Goal: Navigation & Orientation: Find specific page/section

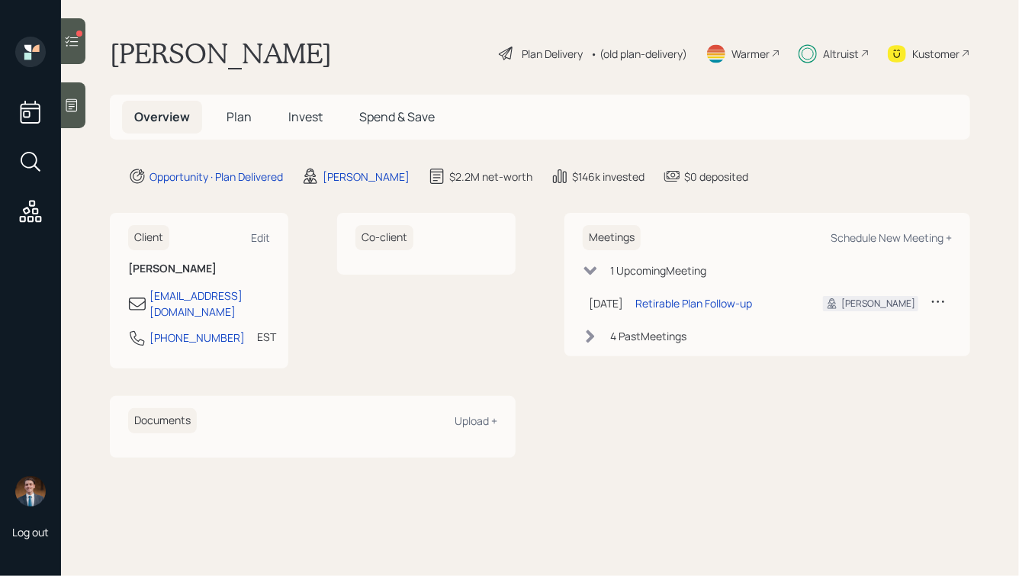
click at [233, 117] on span "Plan" at bounding box center [239, 116] width 25 height 17
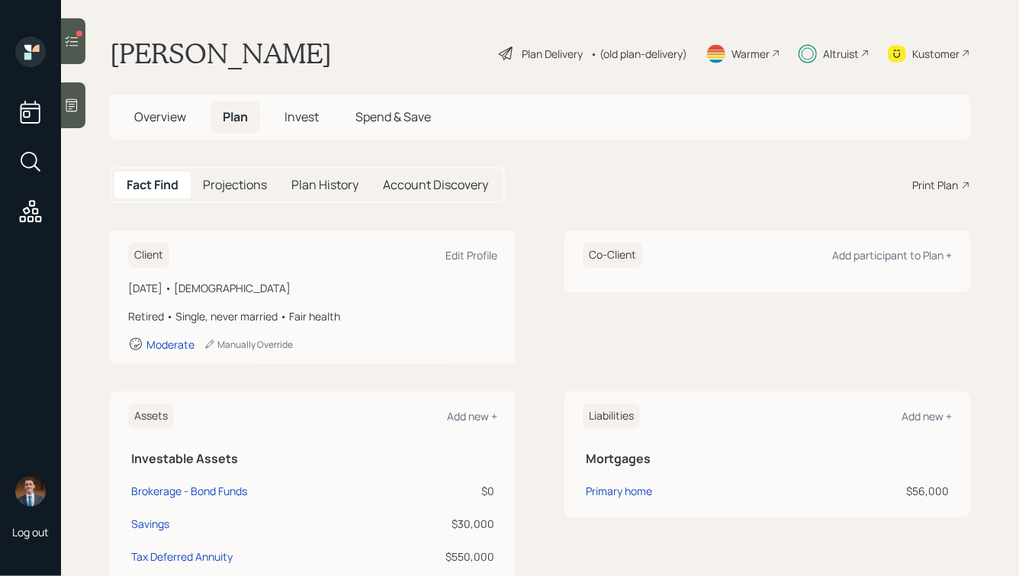
click at [294, 123] on span "Invest" at bounding box center [302, 116] width 34 height 17
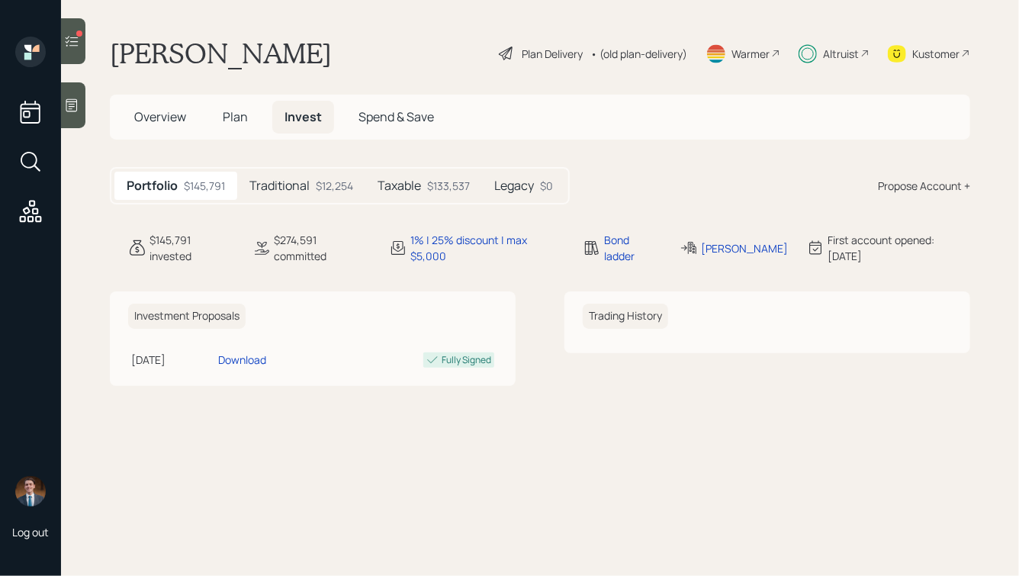
click at [297, 183] on h5 "Traditional" at bounding box center [279, 185] width 60 height 14
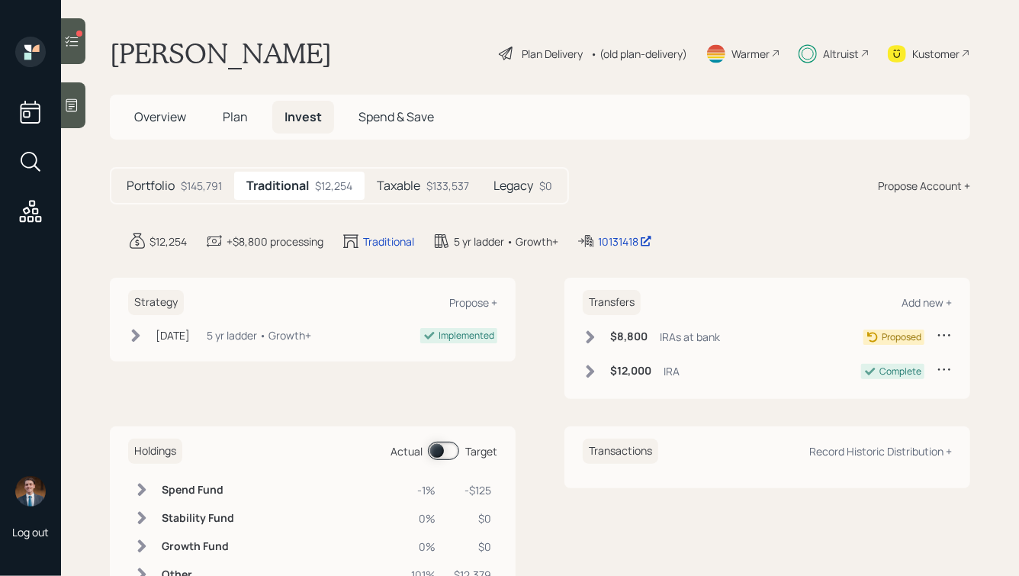
click at [410, 188] on h5 "Taxable" at bounding box center [398, 185] width 43 height 14
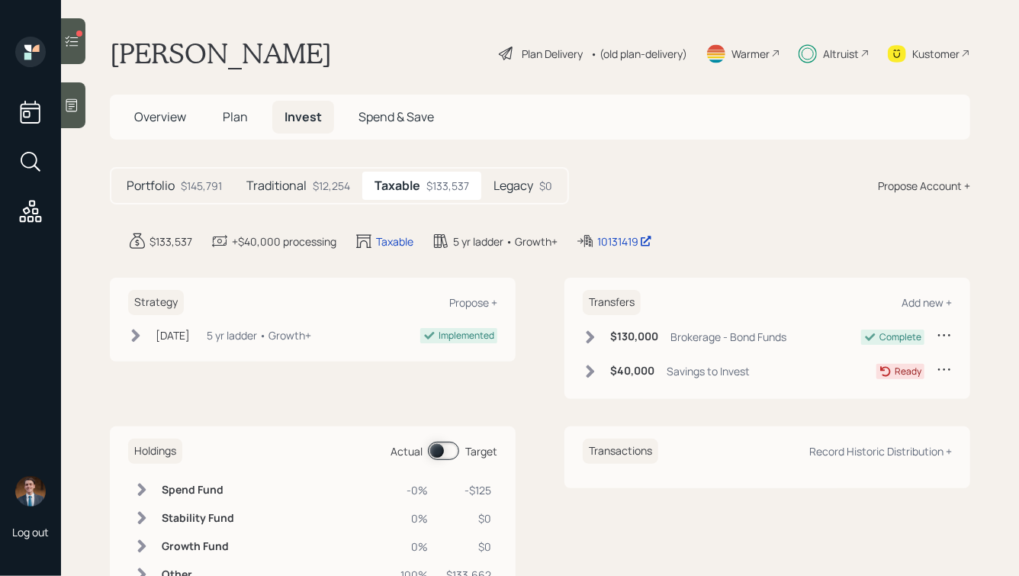
click at [70, 35] on icon at bounding box center [71, 41] width 15 height 15
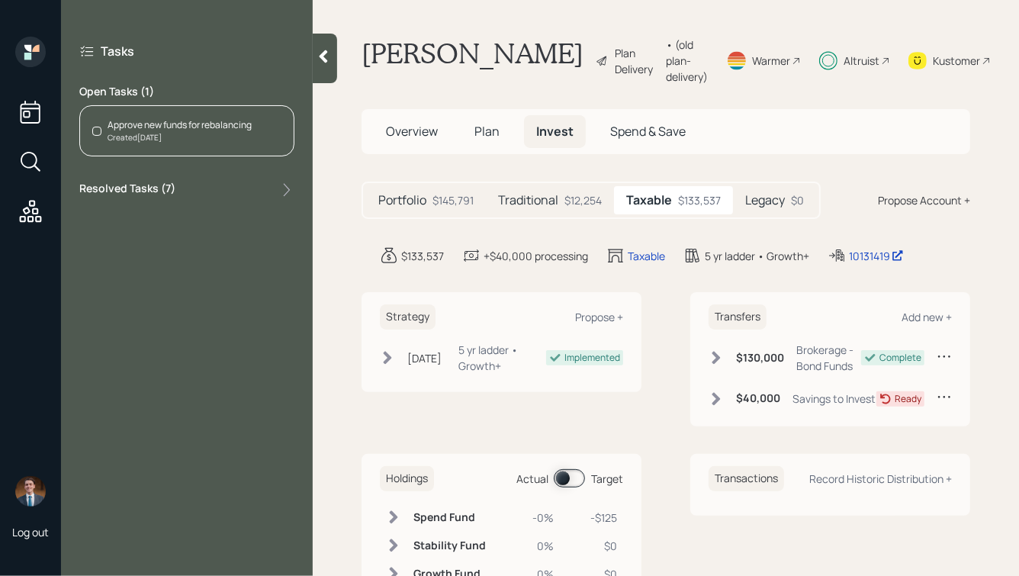
click at [416, 85] on h1 "[PERSON_NAME]" at bounding box center [473, 61] width 222 height 48
click at [848, 80] on div "Altruist" at bounding box center [854, 61] width 71 height 48
click at [326, 60] on icon at bounding box center [324, 56] width 8 height 13
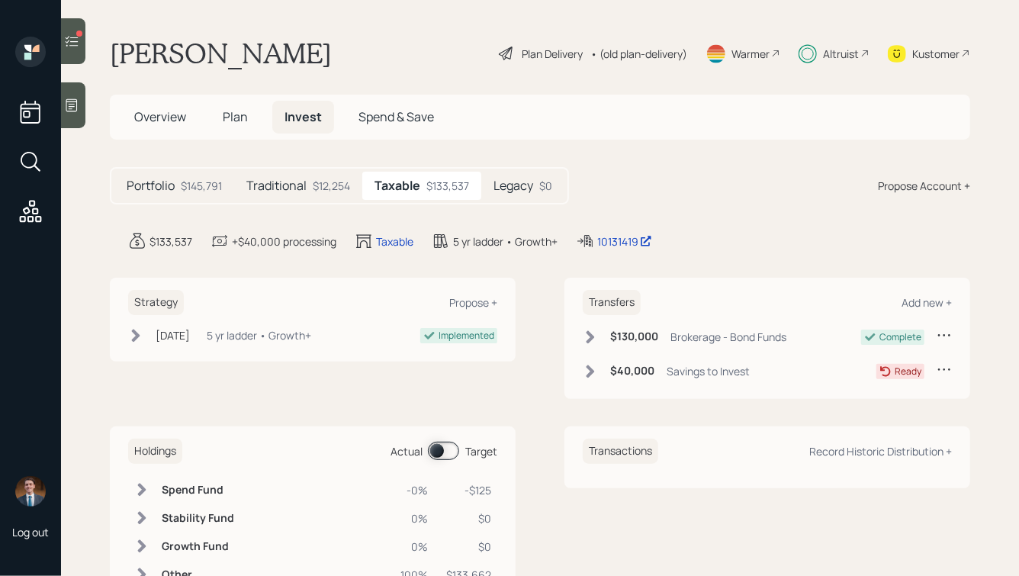
click at [76, 45] on icon at bounding box center [72, 41] width 13 height 11
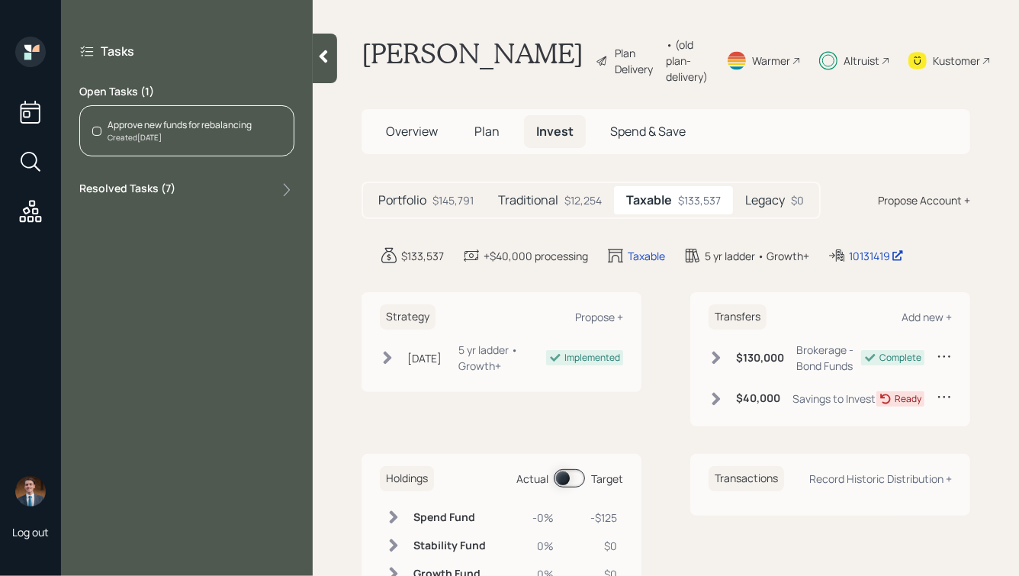
click at [322, 66] on div at bounding box center [325, 59] width 24 height 50
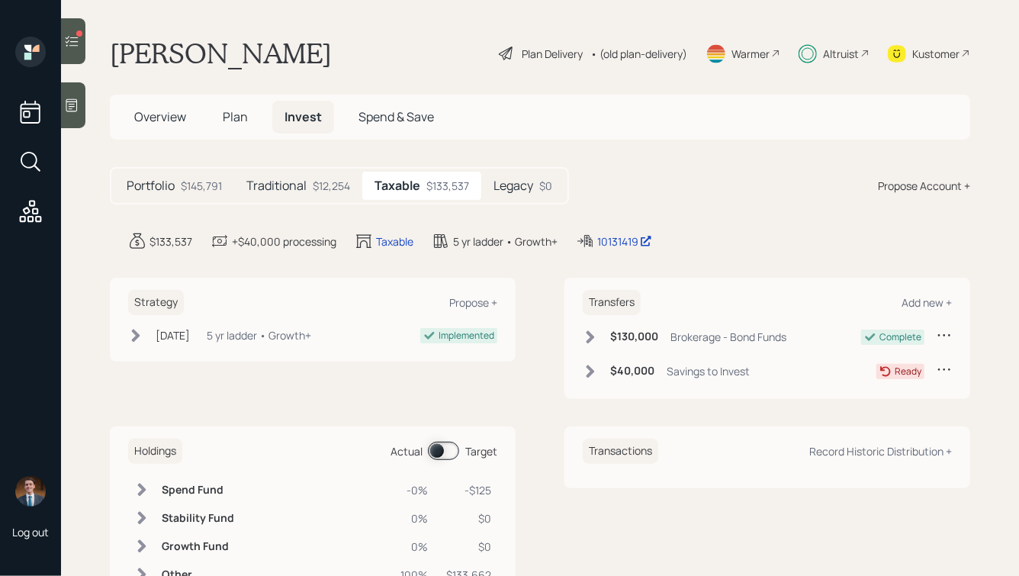
click at [23, 209] on icon at bounding box center [30, 211] width 27 height 27
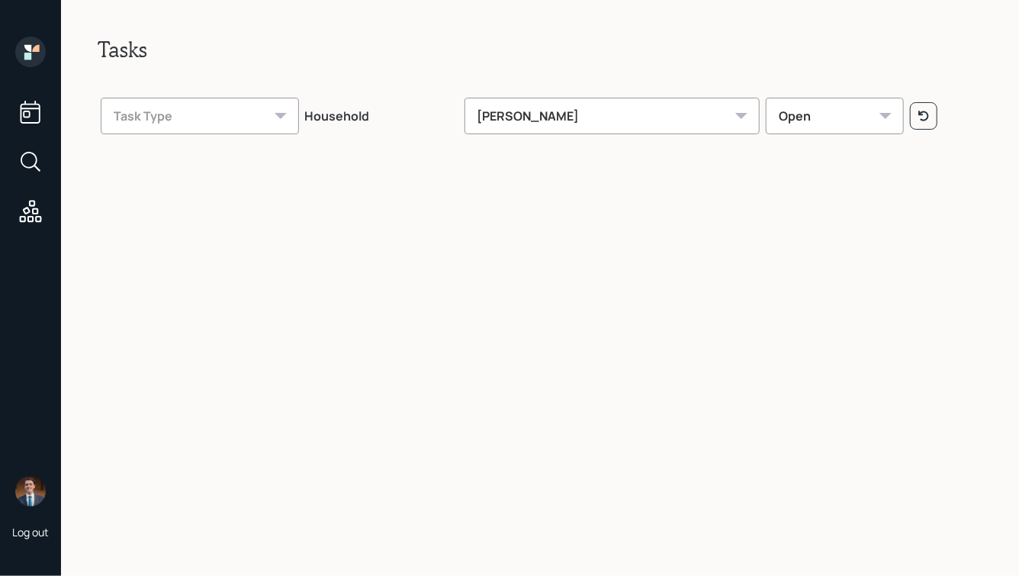
click at [545, 103] on div "[PERSON_NAME]" at bounding box center [613, 116] width 296 height 37
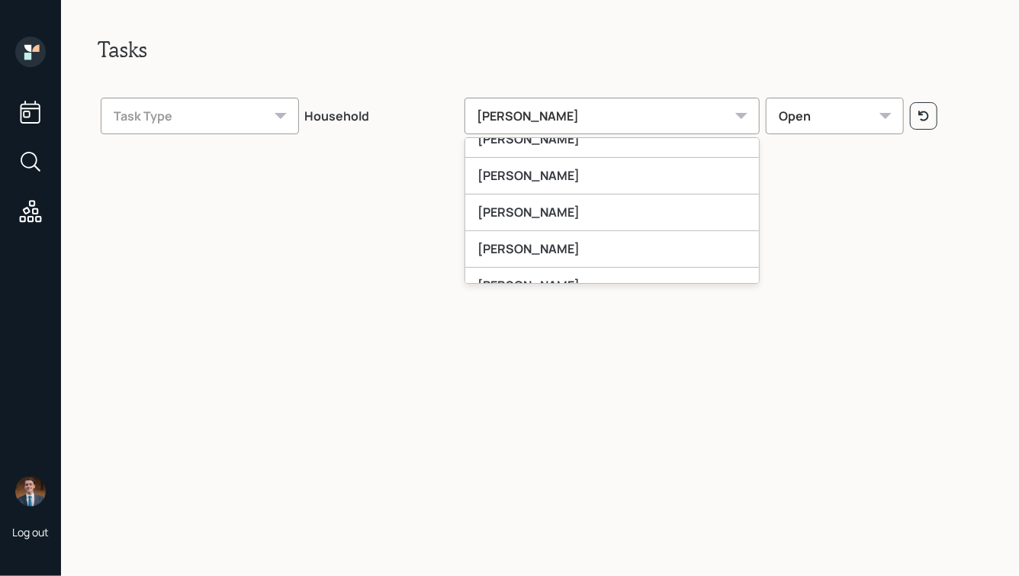
scroll to position [317, 0]
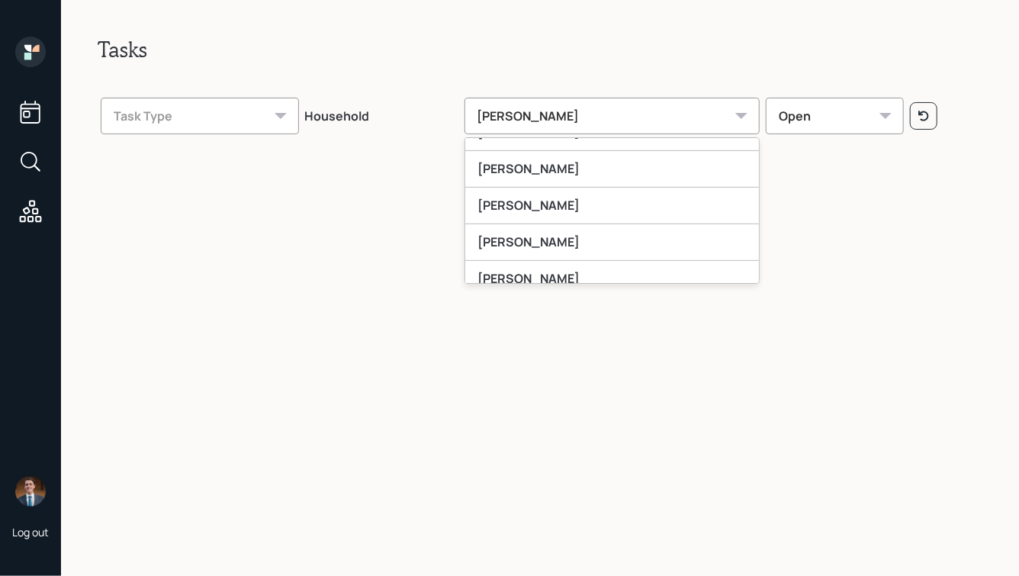
click at [559, 242] on div "[PERSON_NAME]" at bounding box center [612, 242] width 294 height 37
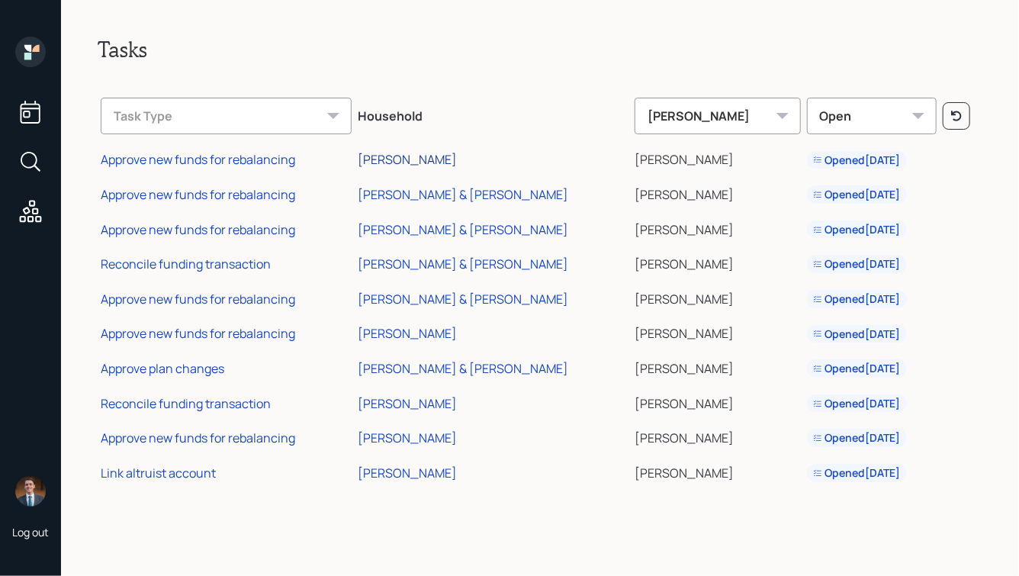
click at [423, 158] on div "[PERSON_NAME]" at bounding box center [407, 159] width 99 height 17
